Goal: Find specific page/section: Find specific page/section

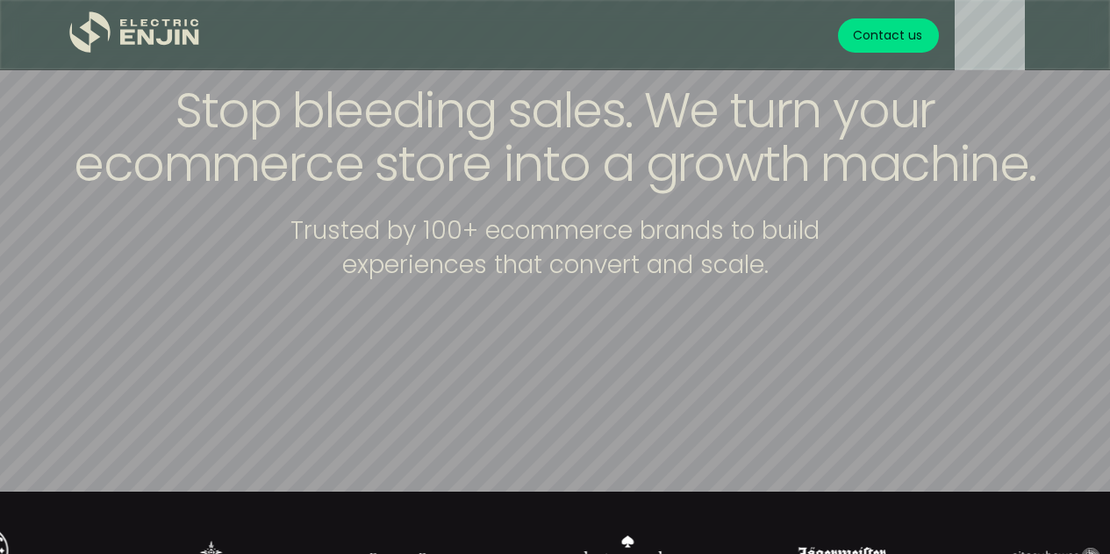
scroll to position [326, 0]
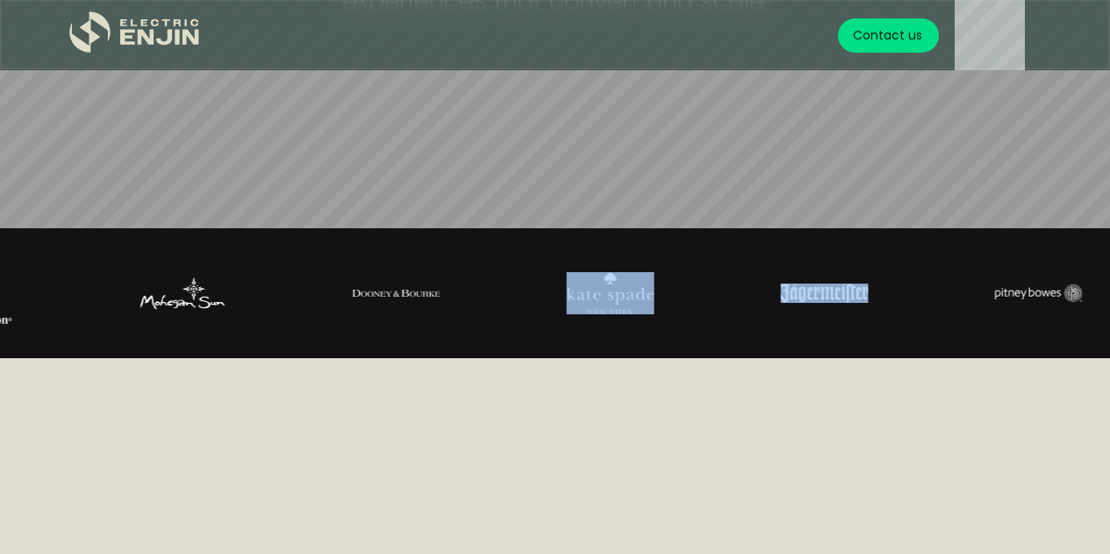
drag, startPoint x: 875, startPoint y: 302, endPoint x: 764, endPoint y: 294, distance: 110.9
click at [759, 301] on div at bounding box center [480, 293] width 1110 height 88
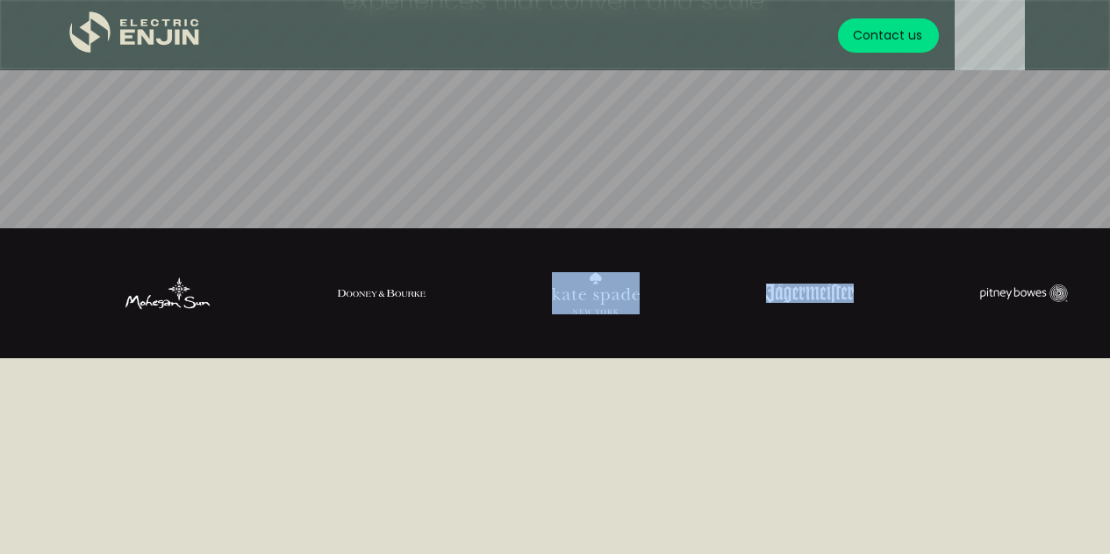
click at [1023, 284] on img at bounding box center [1024, 293] width 88 height 18
click at [1035, 298] on img at bounding box center [1017, 293] width 88 height 18
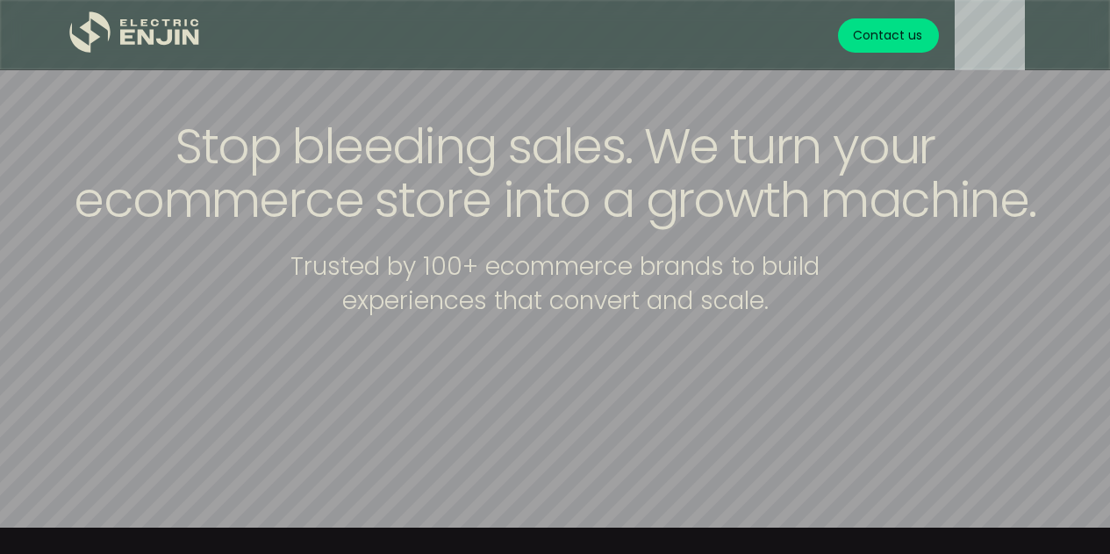
scroll to position [0, 0]
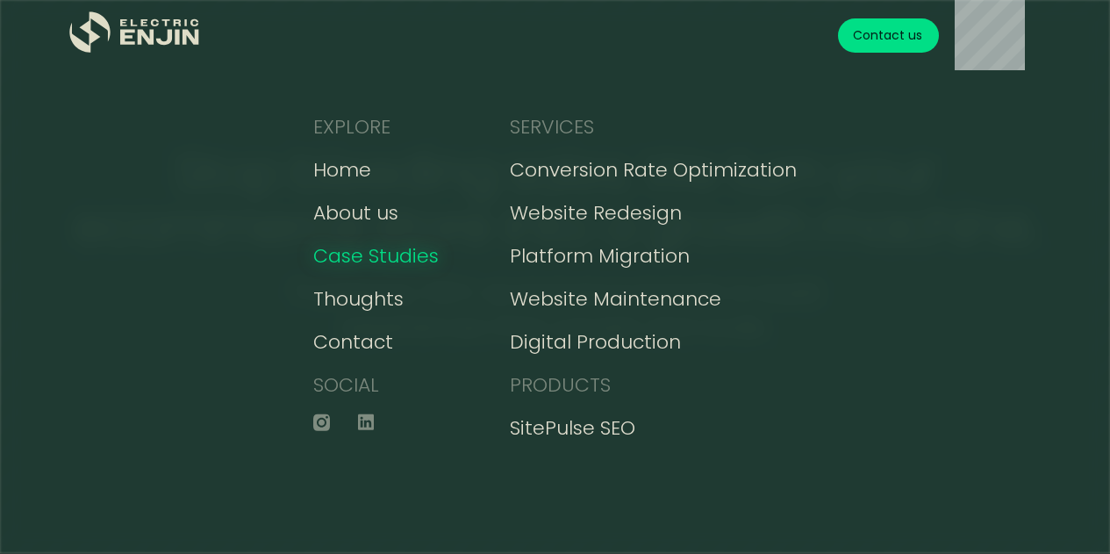
click at [434, 258] on div "Case Studies" at bounding box center [376, 255] width 126 height 29
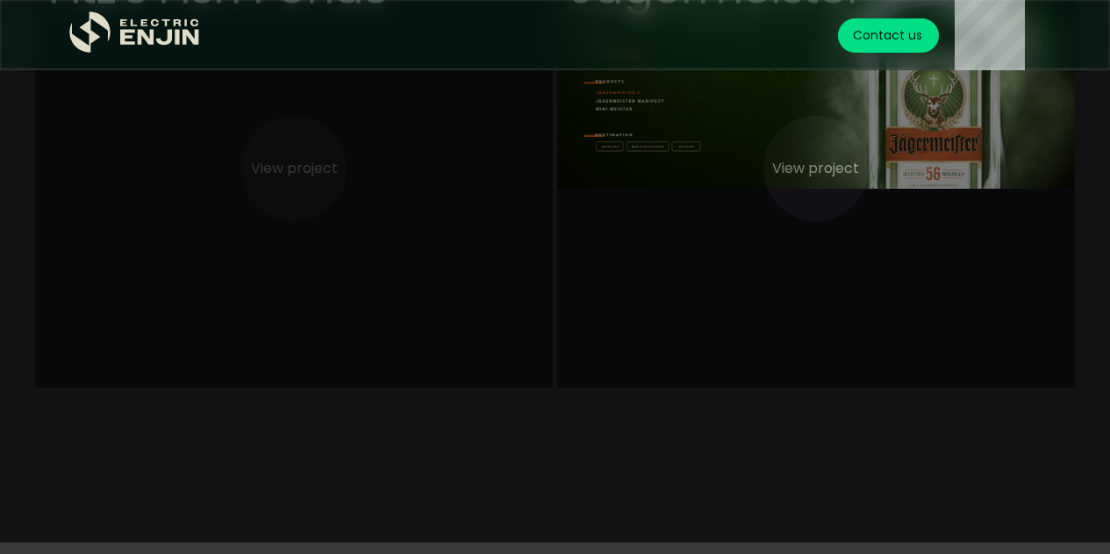
scroll to position [2019, 0]
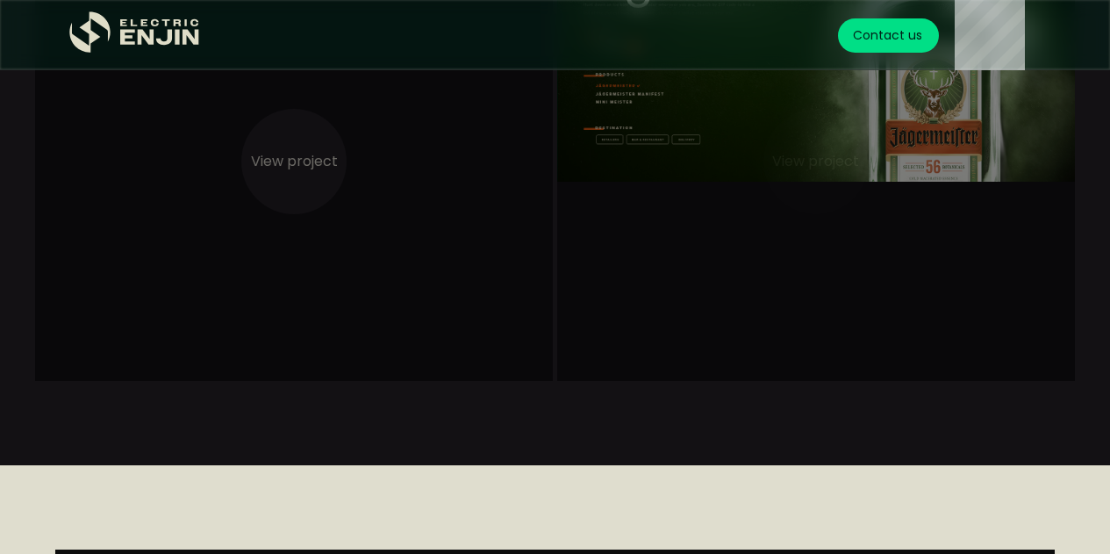
click at [828, 174] on video at bounding box center [816, 337] width 518 height 790
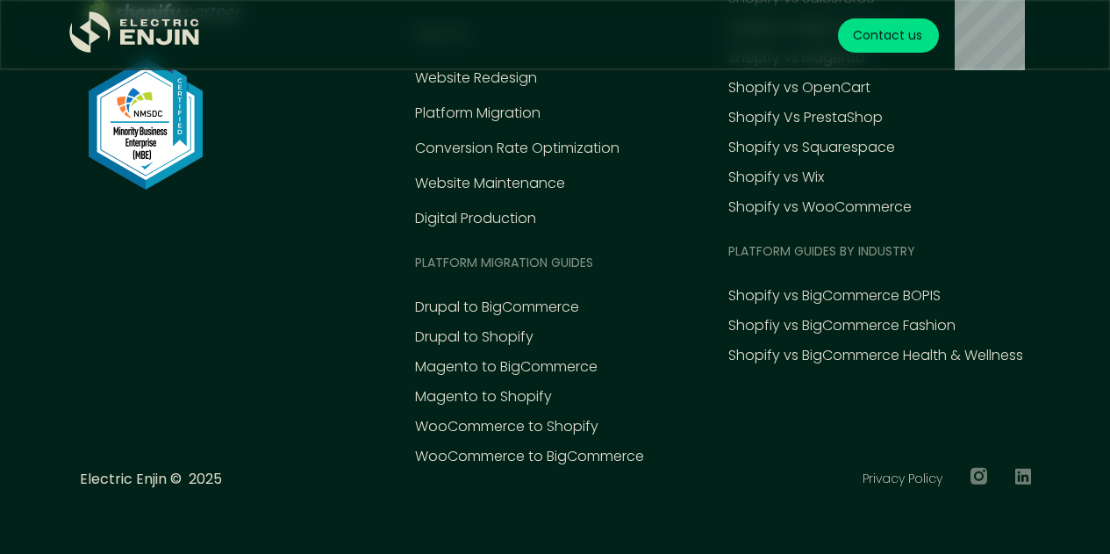
scroll to position [10608, 0]
drag, startPoint x: 219, startPoint y: 451, endPoint x: 246, endPoint y: 425, distance: 37.2
click at [221, 38] on img at bounding box center [168, 13] width 176 height 47
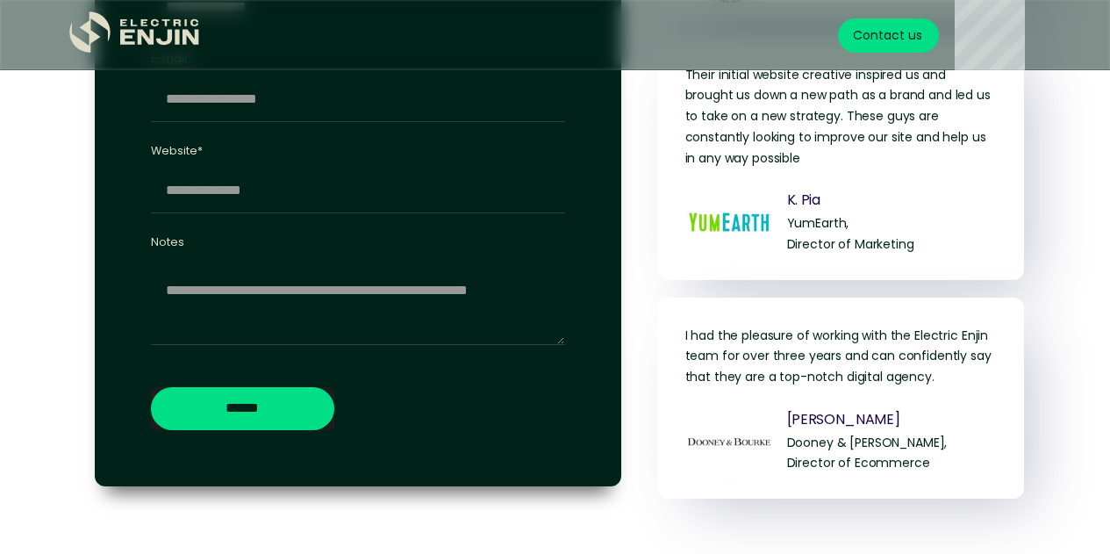
scroll to position [9291, 0]
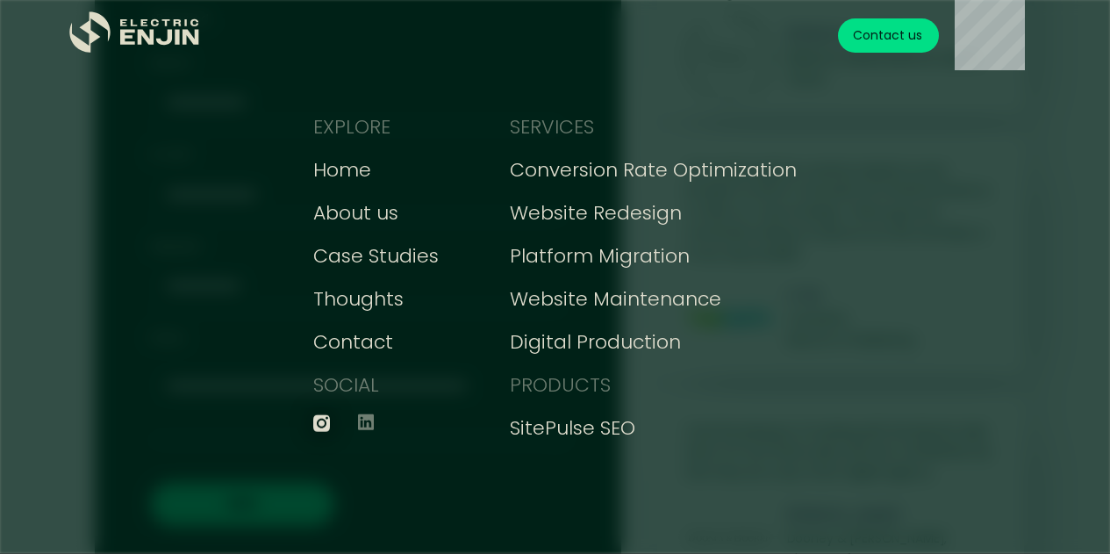
click at [330, 428] on icon at bounding box center [321, 422] width 17 height 17
click at [393, 335] on div "Contact" at bounding box center [353, 341] width 80 height 29
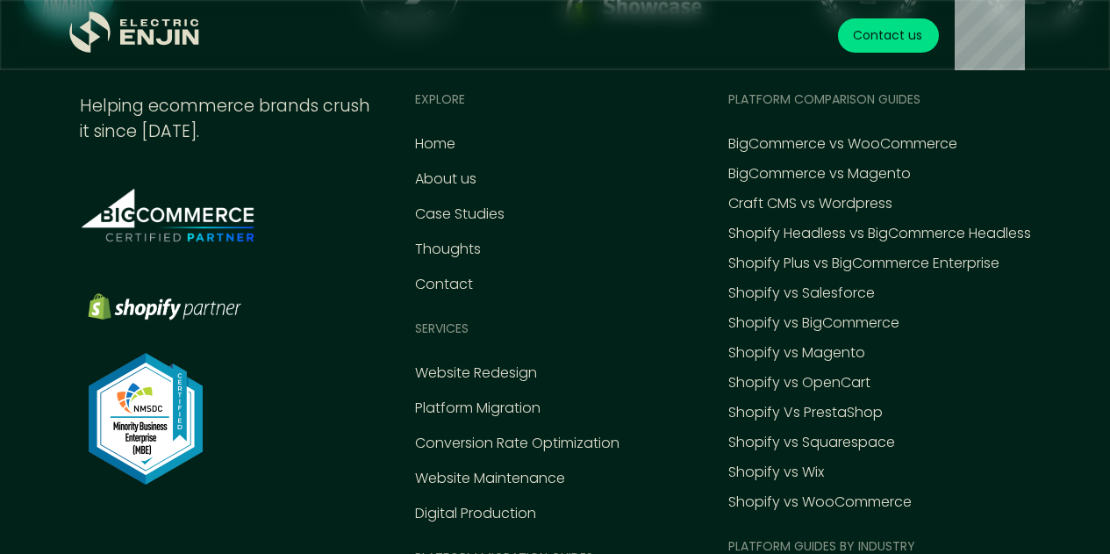
scroll to position [702, 0]
